Goal: Check status: Check status

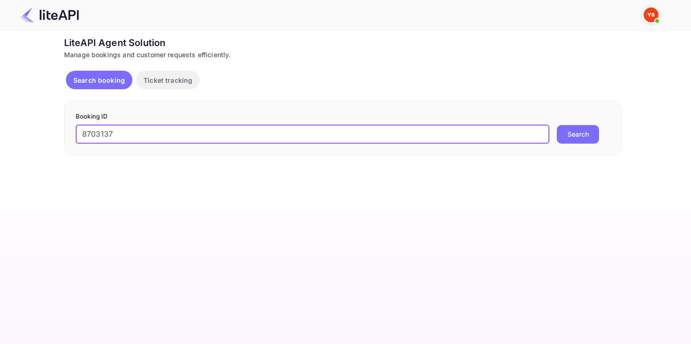
click at [175, 137] on input "8703137" at bounding box center [313, 134] width 474 height 19
type input "8703137"
click at [557, 125] on button "Search" at bounding box center [578, 134] width 42 height 19
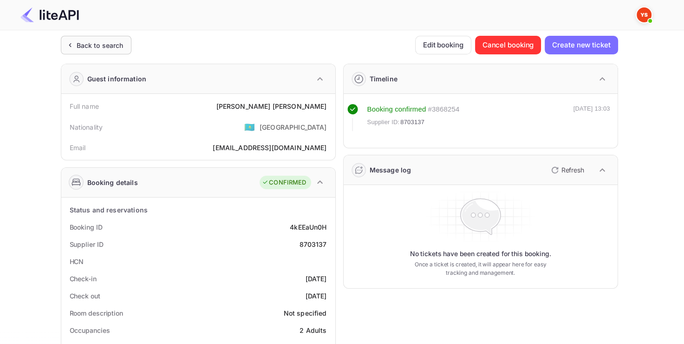
click at [97, 48] on div "Back to search" at bounding box center [100, 45] width 47 height 10
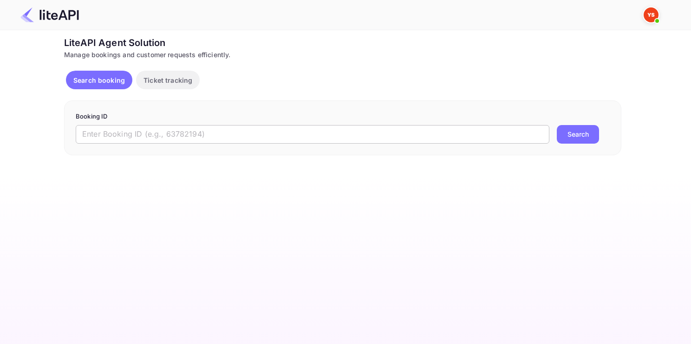
paste input "8703137"
click at [184, 130] on input "8703137" at bounding box center [313, 134] width 474 height 19
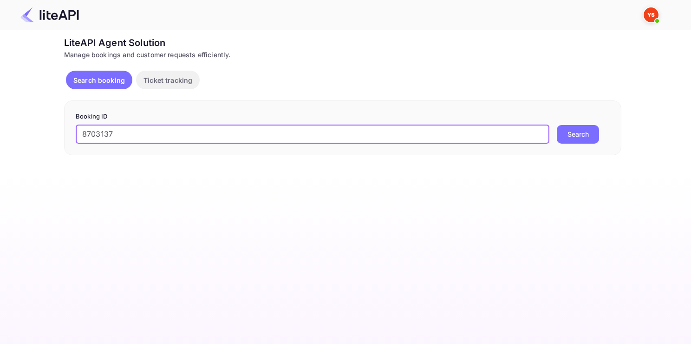
type input "8703137"
click at [557, 125] on button "Search" at bounding box center [578, 134] width 42 height 19
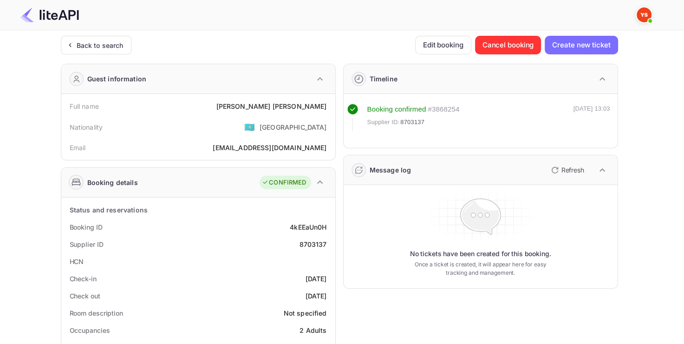
click at [305, 245] on div "8703137" at bounding box center [312, 244] width 27 height 10
copy div "8703137"
drag, startPoint x: 235, startPoint y: 108, endPoint x: 331, endPoint y: 106, distance: 96.1
click at [332, 106] on div "Full name [PERSON_NAME] Nationality 🇰🇿 [DEMOGRAPHIC_DATA] Email [EMAIL_ADDRESS]…" at bounding box center [198, 127] width 274 height 66
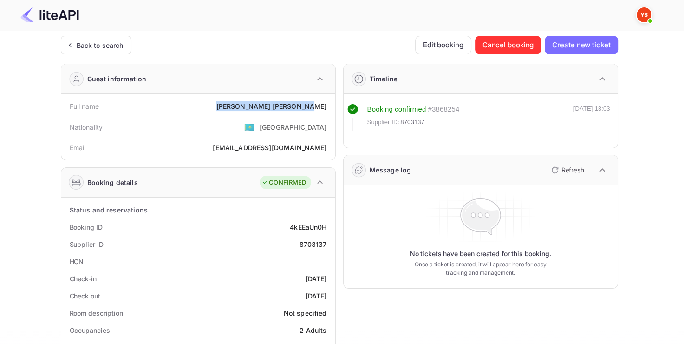
copy div "[PERSON_NAME]"
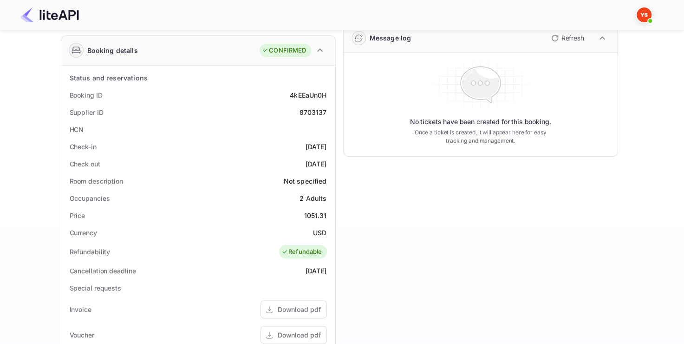
scroll to position [132, 0]
drag, startPoint x: 304, startPoint y: 215, endPoint x: 334, endPoint y: 215, distance: 30.2
click at [334, 215] on div "Status and reservations Booking ID 4kEEaUn0H Supplier ID 8703137 HCN Check-in […" at bounding box center [198, 295] width 274 height 460
copy div "1051.31"
